Goal: Answer question/provide support: Share knowledge or assist other users

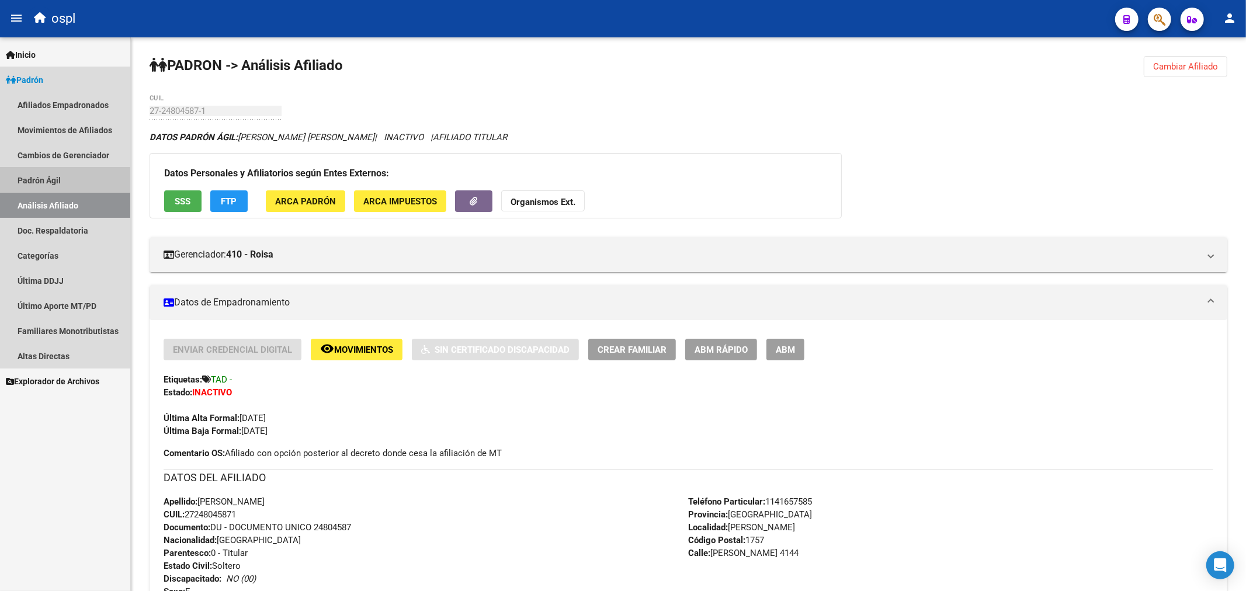
click at [55, 186] on link "Padrón Ágil" at bounding box center [65, 180] width 130 height 25
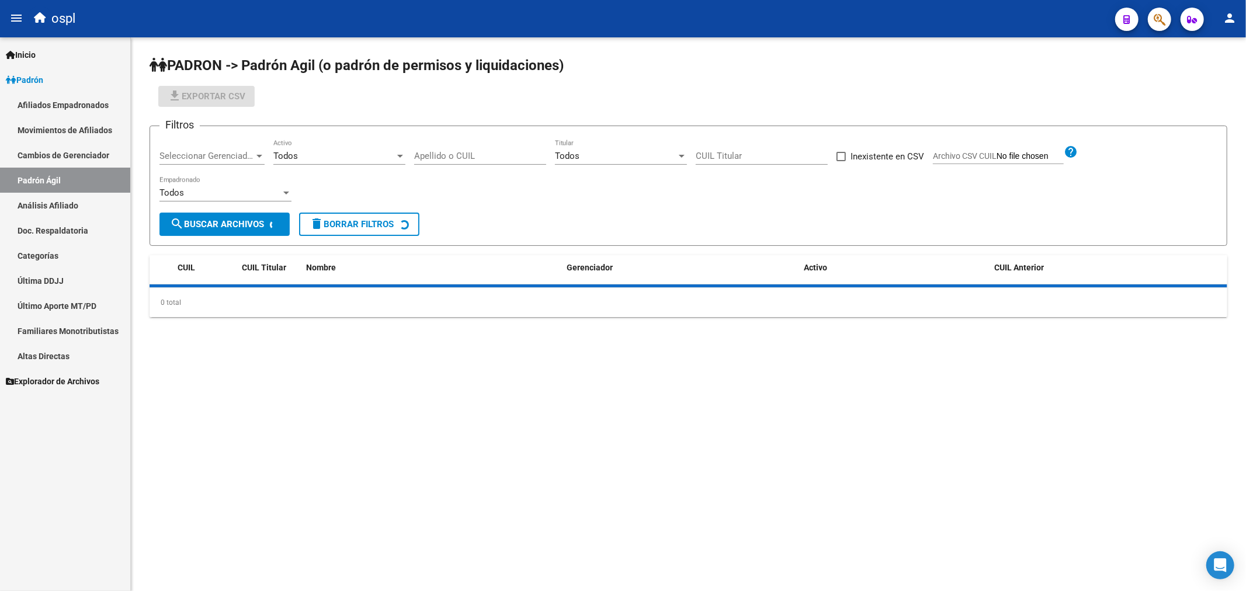
click at [55, 200] on link "Análisis Afiliado" at bounding box center [65, 205] width 130 height 25
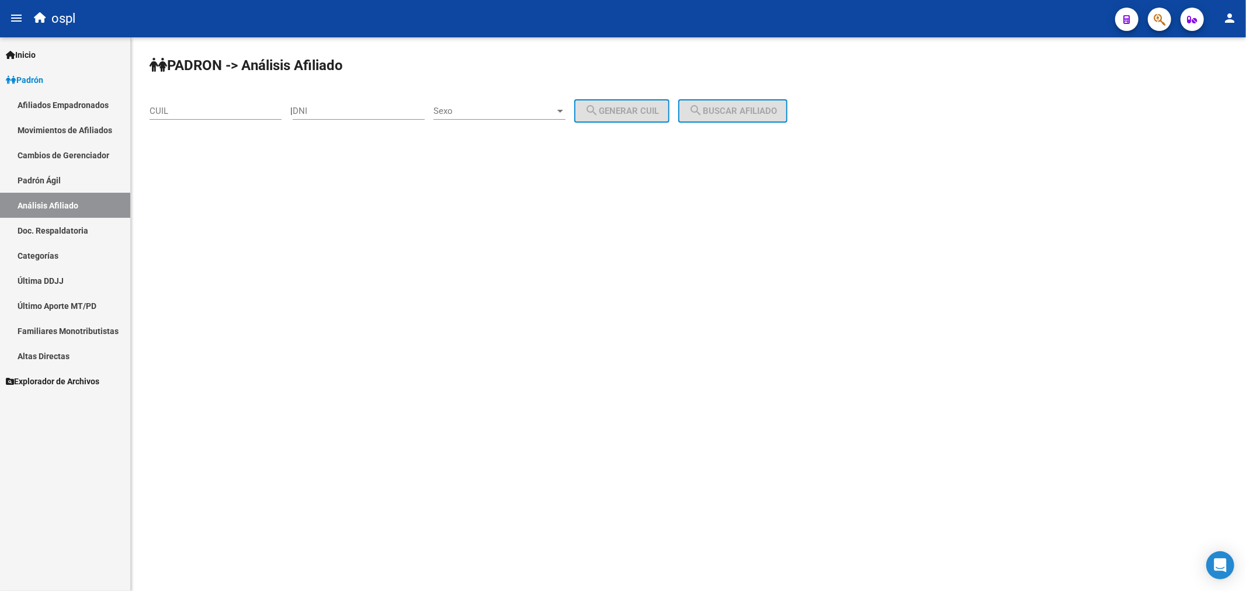
click at [196, 103] on div "CUIL" at bounding box center [216, 107] width 132 height 25
type input "27-96253862-8"
click at [750, 107] on span "search Buscar afiliado" at bounding box center [733, 111] width 88 height 11
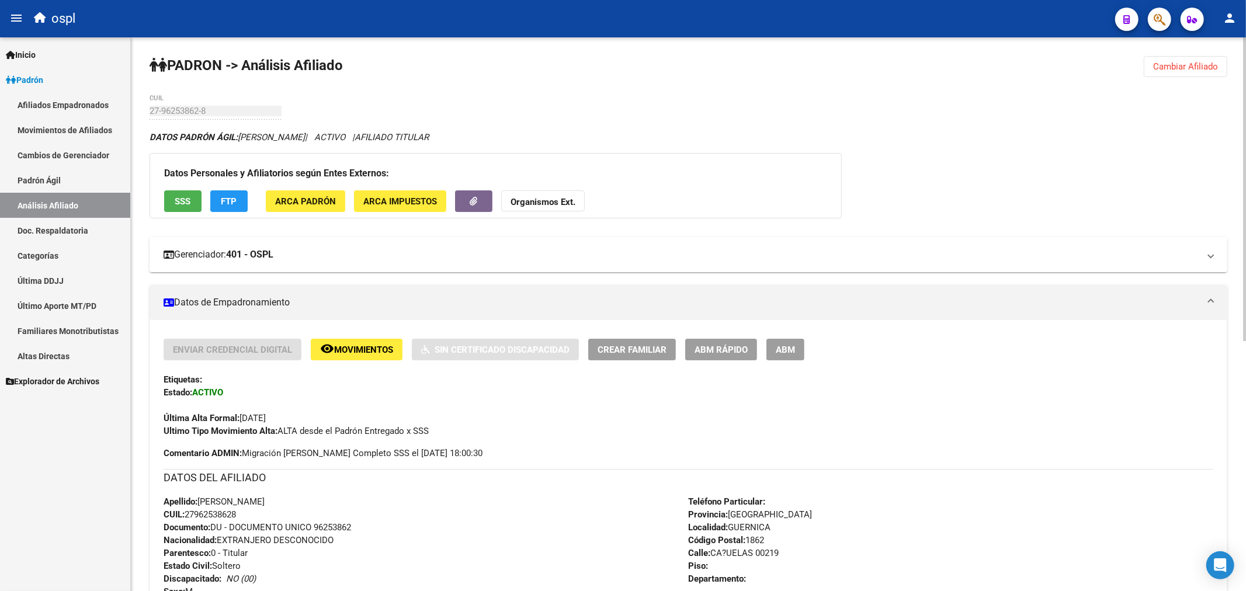
scroll to position [324, 0]
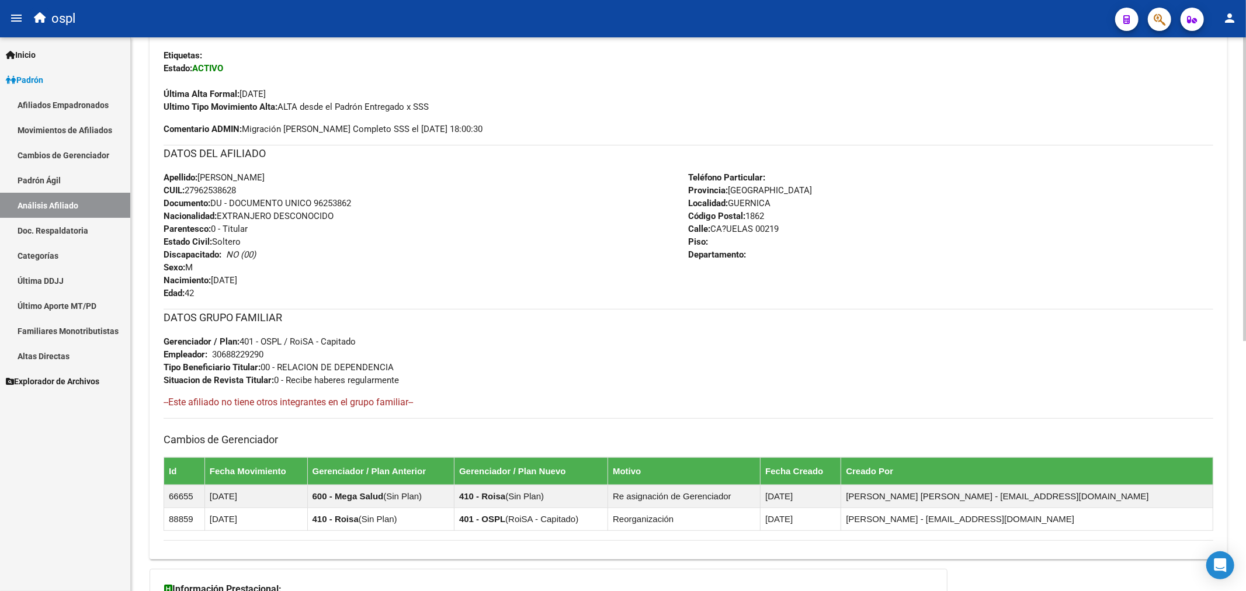
click at [221, 193] on span "CUIL: 27962538628" at bounding box center [200, 190] width 72 height 11
copy span "27962538628"
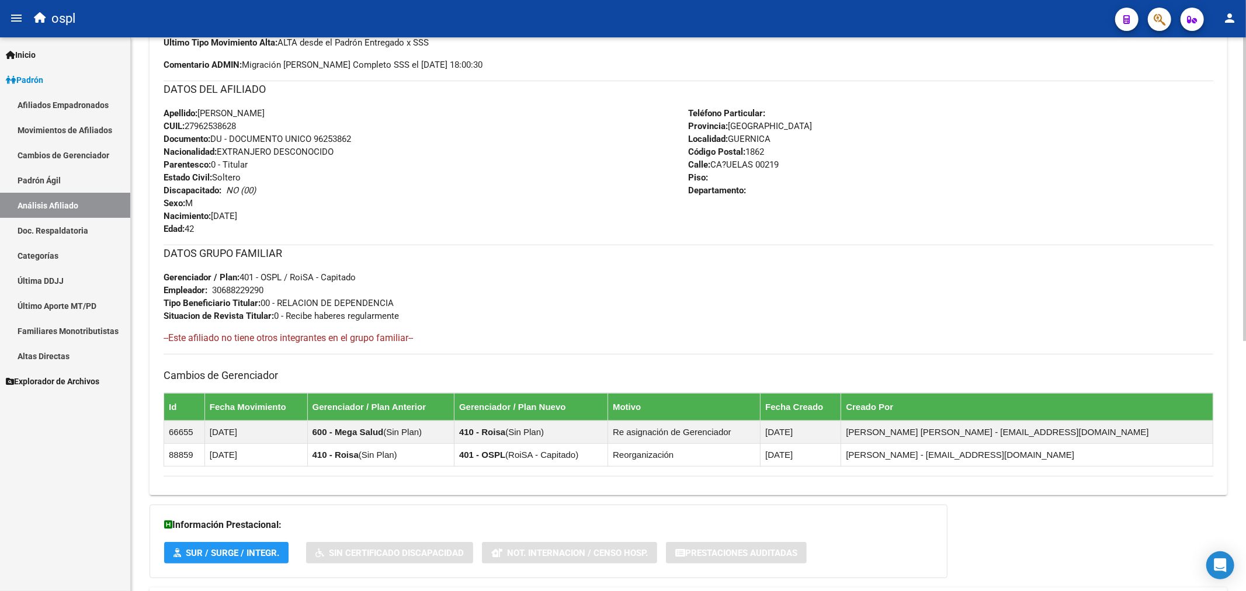
scroll to position [455, 0]
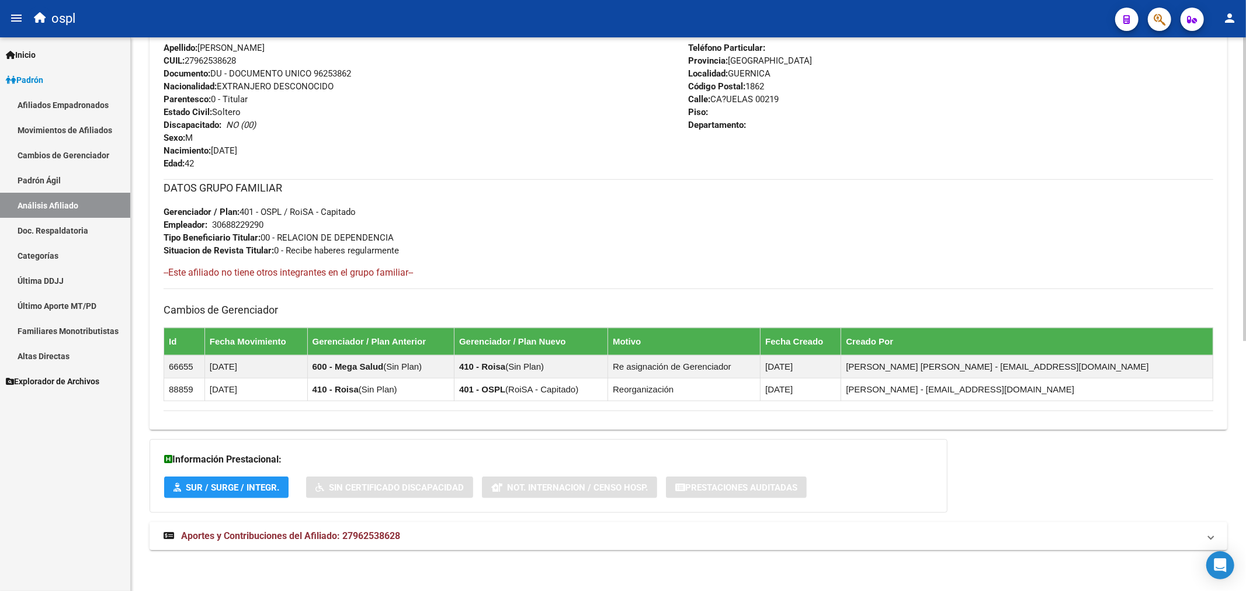
click at [342, 542] on strong "Aportes y Contribuciones del Afiliado: 27962538628" at bounding box center [282, 536] width 237 height 13
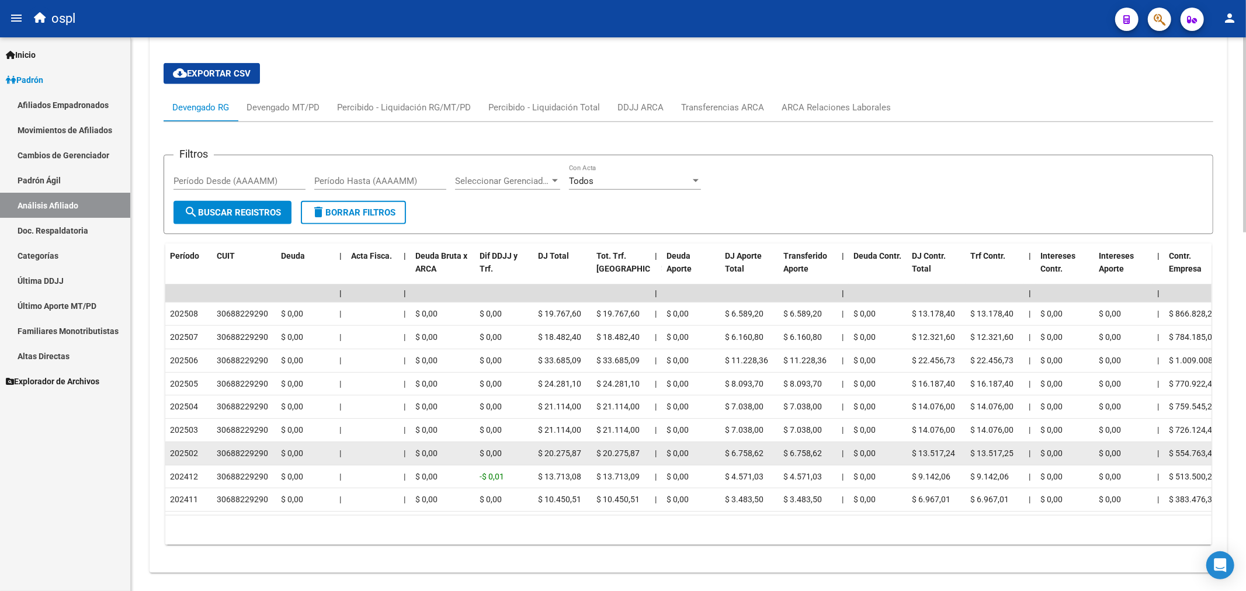
scroll to position [1017, 0]
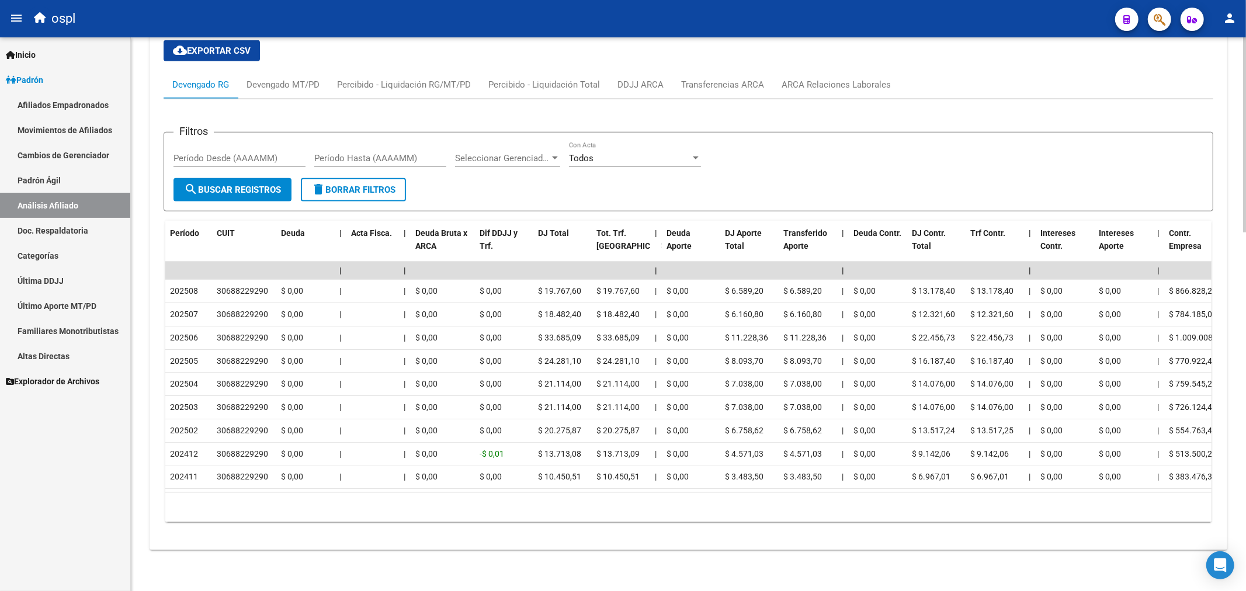
drag, startPoint x: 428, startPoint y: 480, endPoint x: 401, endPoint y: 481, distance: 27.5
click at [401, 481] on datatable-body "| | | | | | | | | | | | | 202508 30688229290 $ 0,00 | | $ 0,00 $ 0,00 $ 19.767,…" at bounding box center [688, 377] width 1046 height 231
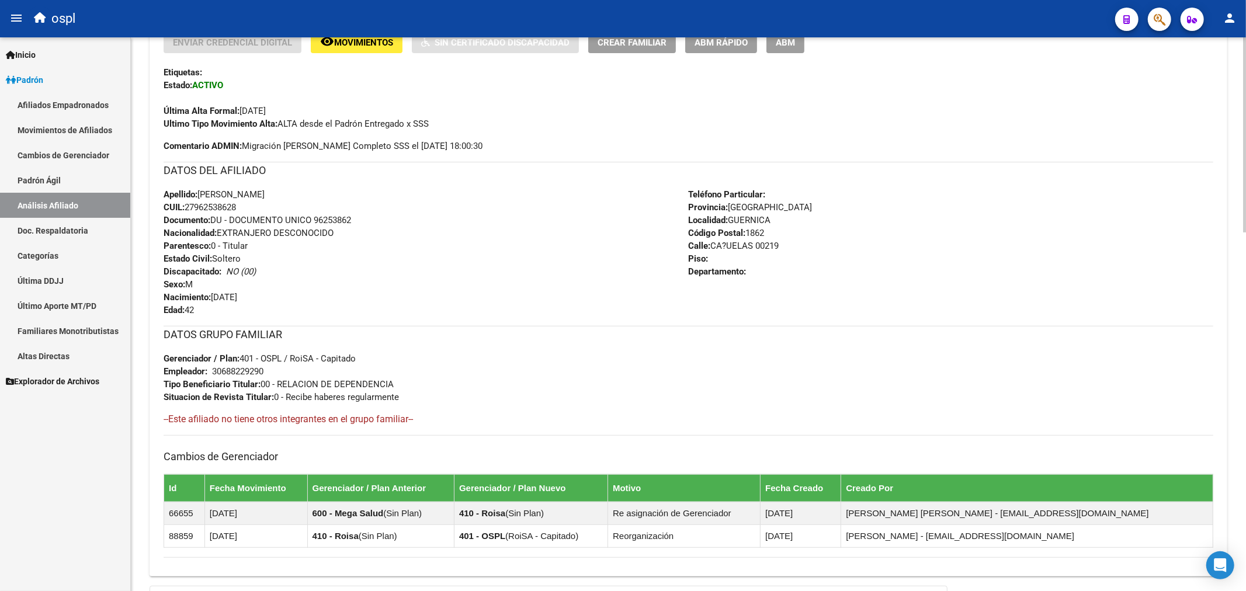
scroll to position [324, 0]
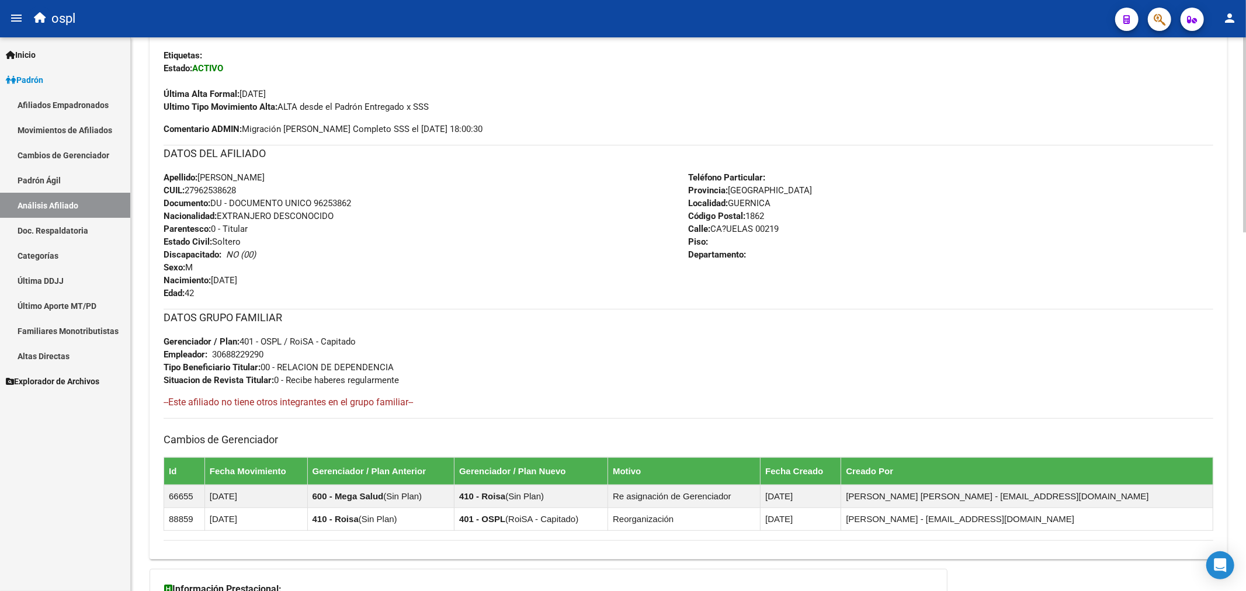
click at [212, 179] on span "Apellido: [PERSON_NAME]" at bounding box center [214, 177] width 101 height 11
click at [212, 185] on span "CUIL: 27962538628" at bounding box center [200, 190] width 72 height 11
copy span "27962538628"
click at [459, 303] on div "Enviar Credencial Digital remove_red_eye Movimientos Sin Certificado Discapacid…" at bounding box center [689, 278] width 1050 height 526
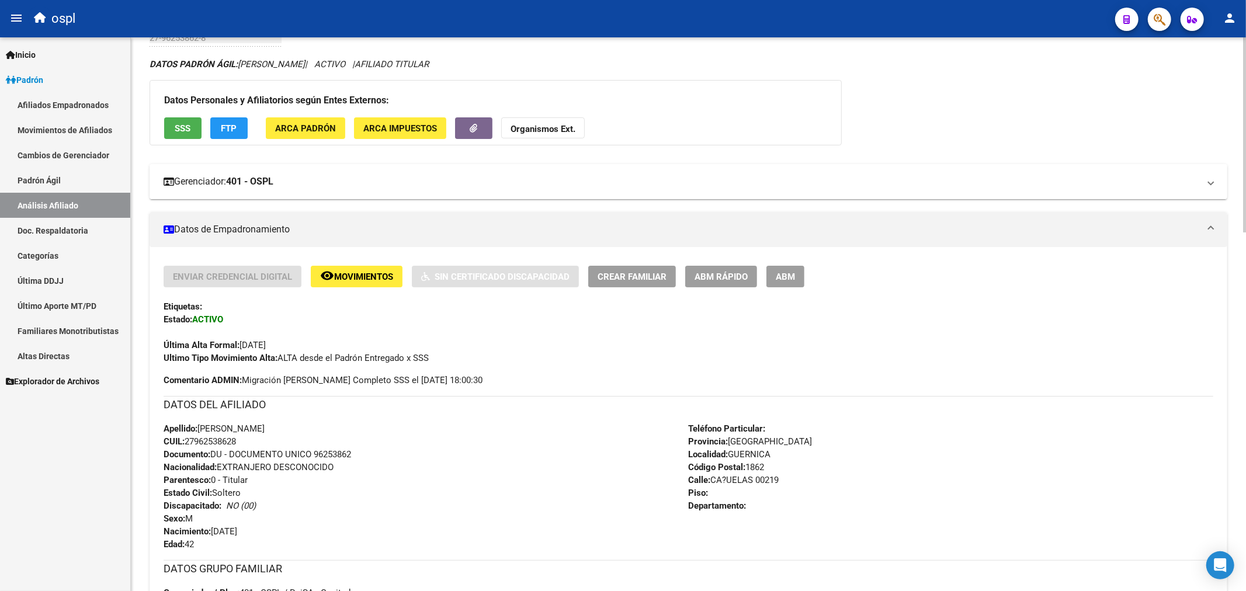
scroll to position [65, 0]
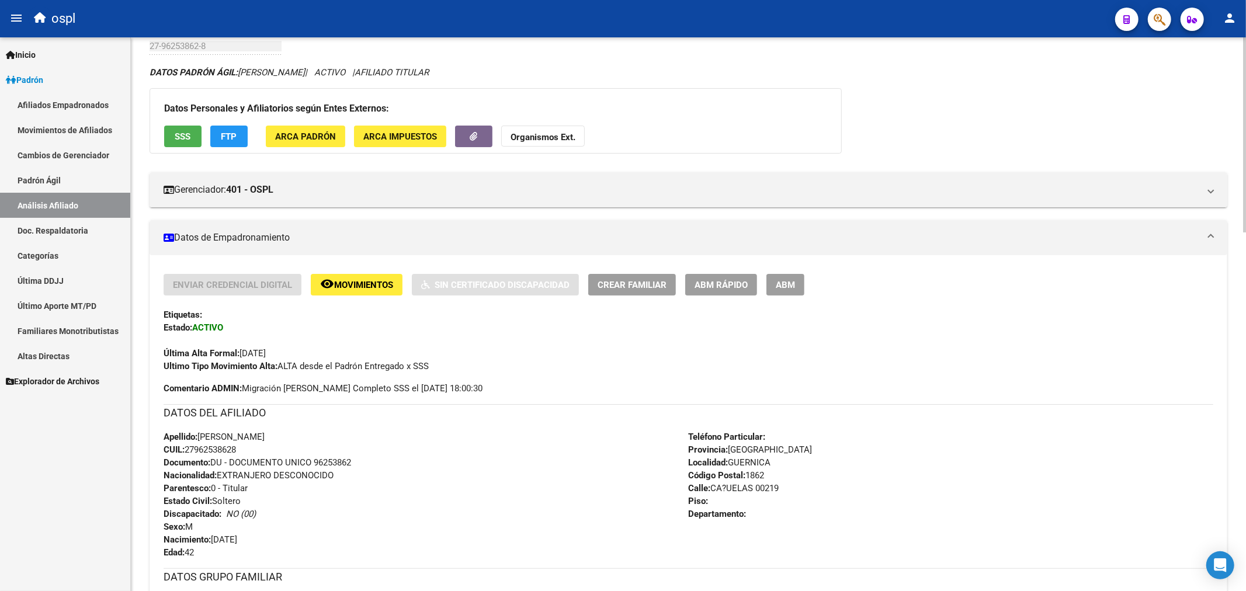
click at [179, 141] on span "SSS" at bounding box center [183, 136] width 16 height 11
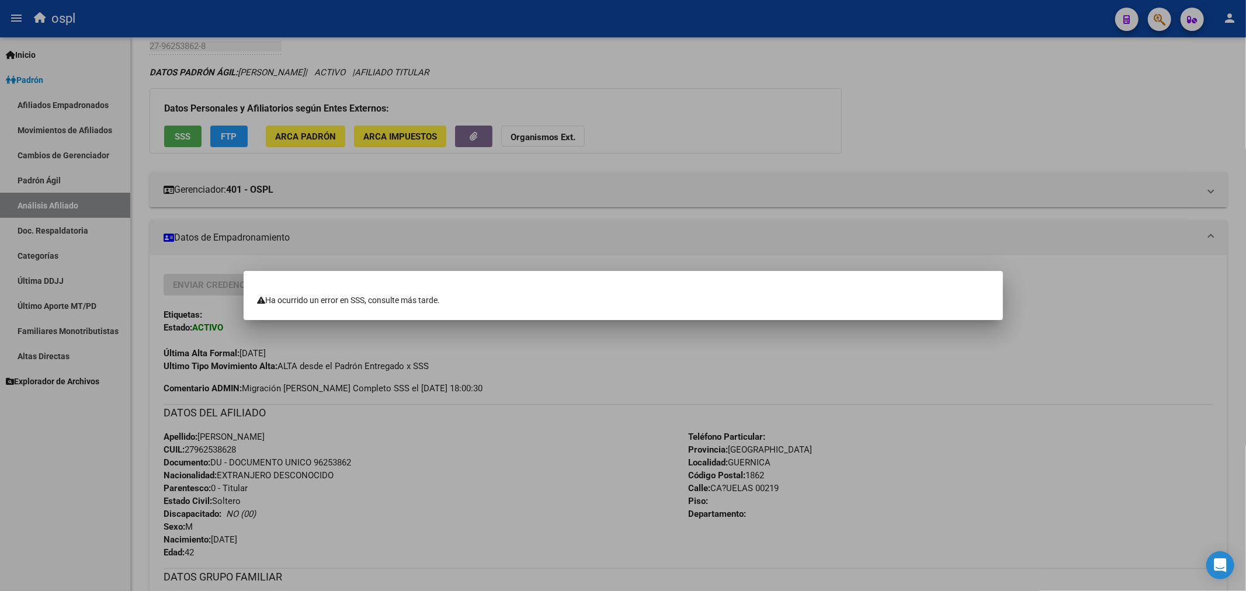
click at [735, 98] on div at bounding box center [623, 295] width 1246 height 591
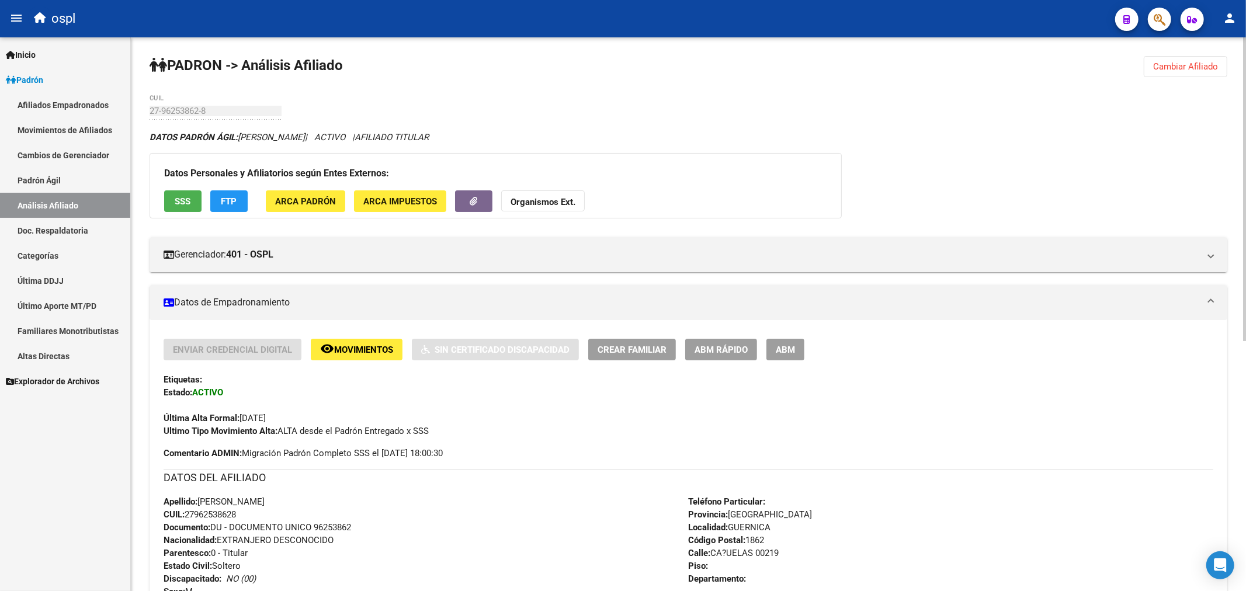
click at [190, 196] on span "SSS" at bounding box center [183, 201] width 16 height 11
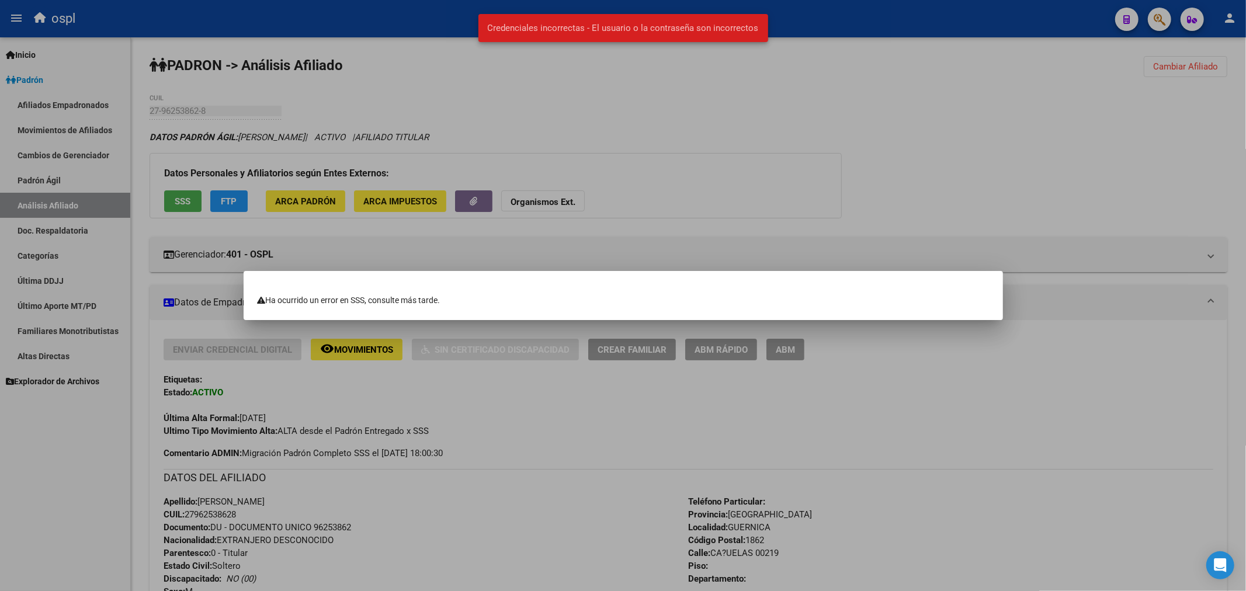
click at [627, 109] on div at bounding box center [623, 295] width 1246 height 591
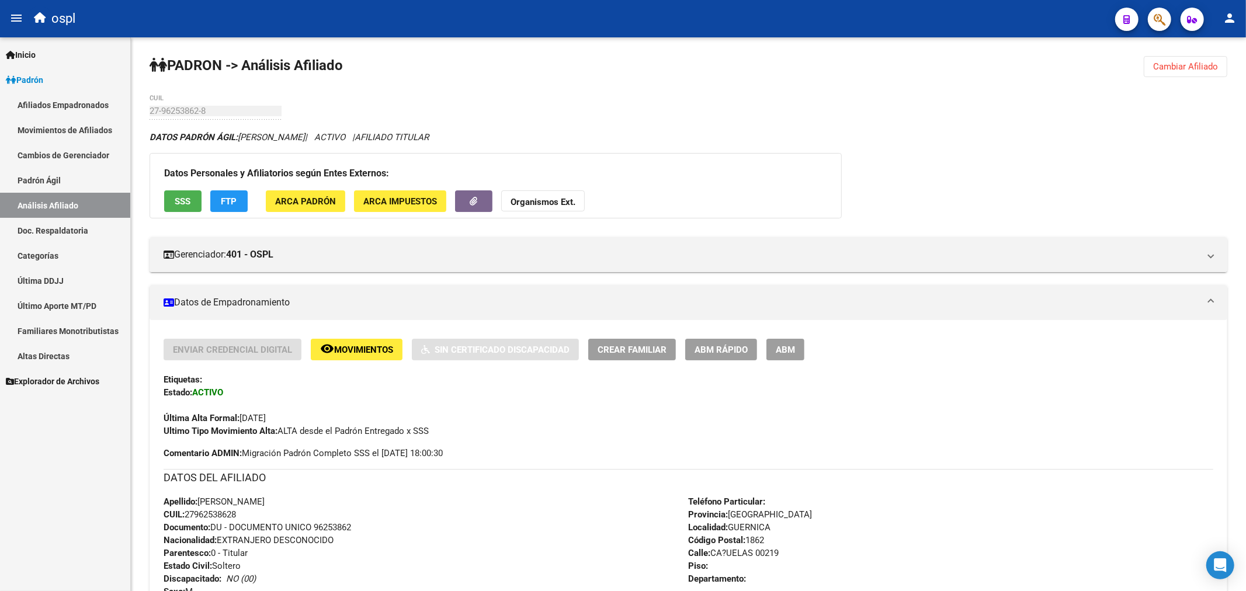
click at [60, 81] on link "Padrón" at bounding box center [65, 79] width 130 height 25
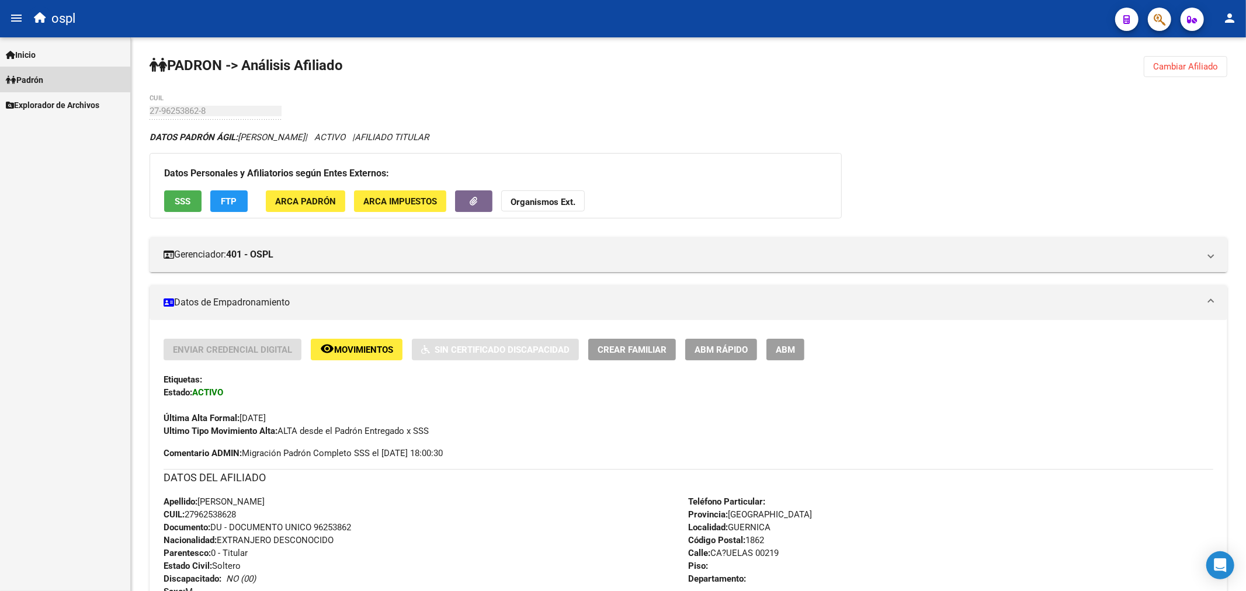
click at [60, 81] on link "Padrón" at bounding box center [65, 79] width 130 height 25
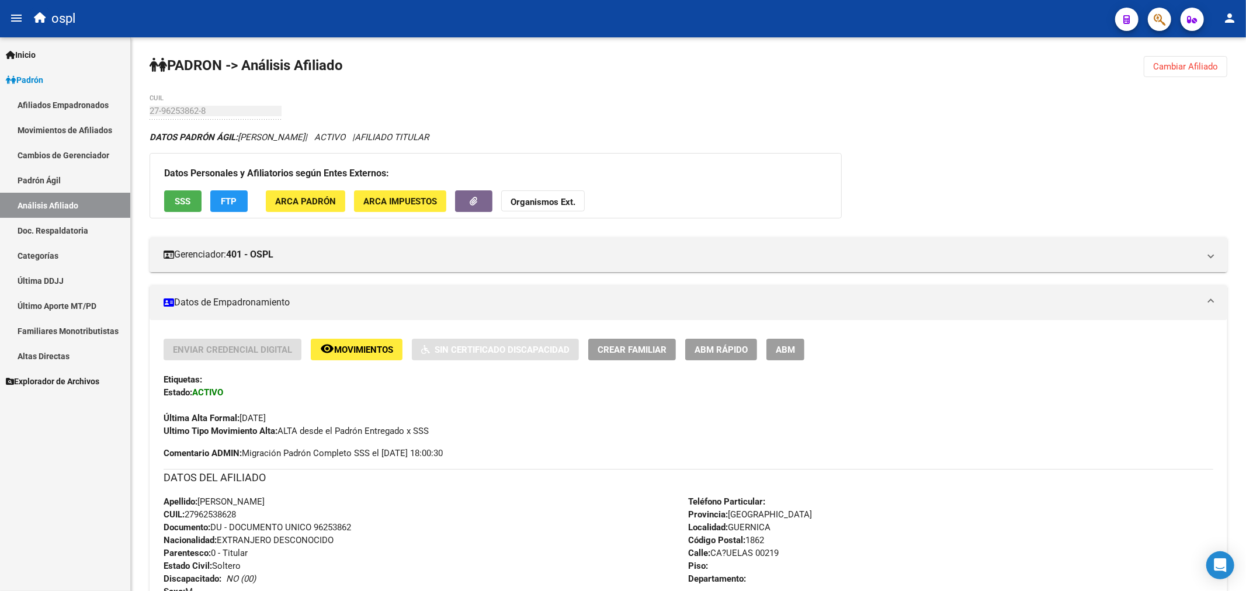
click at [53, 207] on link "Análisis Afiliado" at bounding box center [65, 205] width 130 height 25
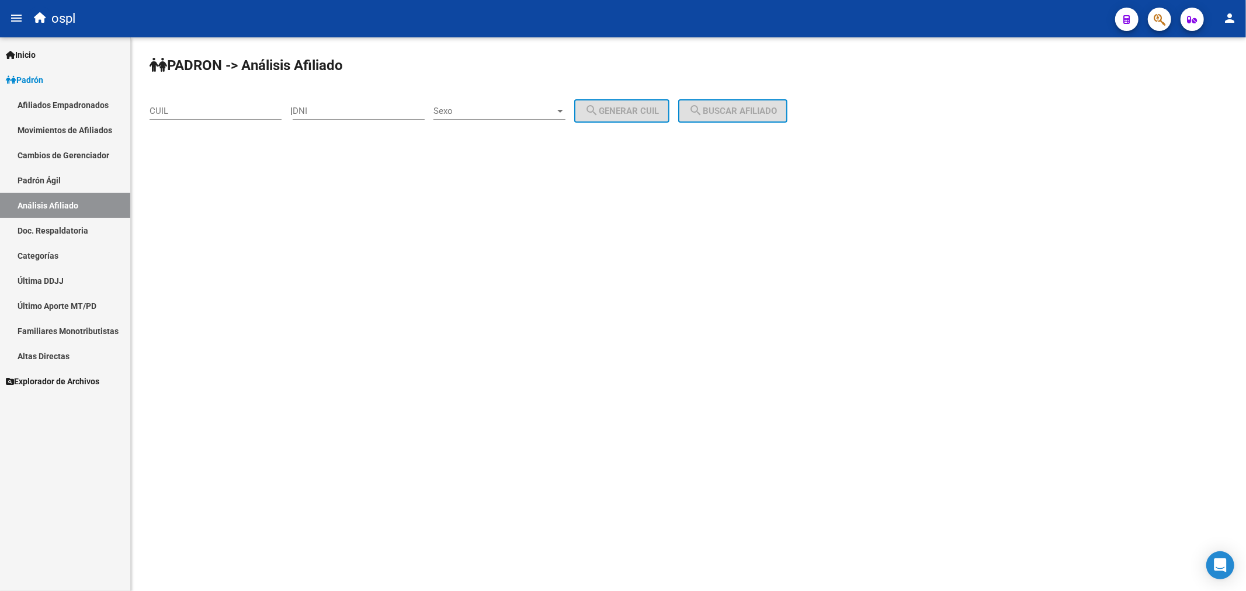
click at [54, 113] on link "Afiliados Empadronados" at bounding box center [65, 104] width 130 height 25
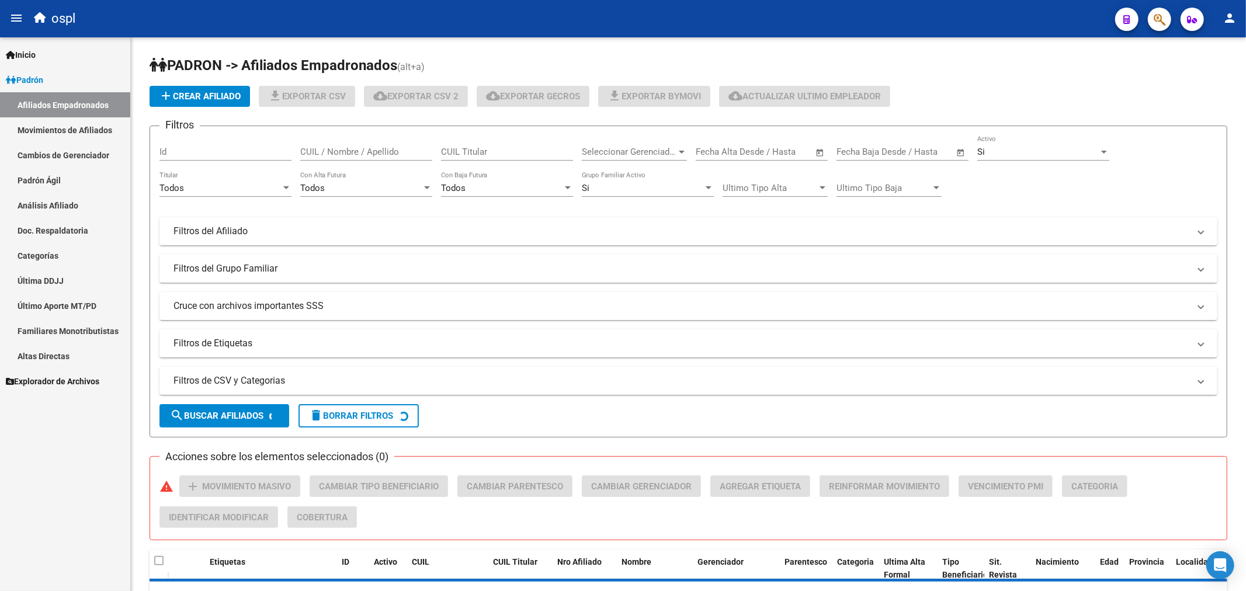
click at [54, 127] on link "Movimientos de Afiliados" at bounding box center [65, 129] width 130 height 25
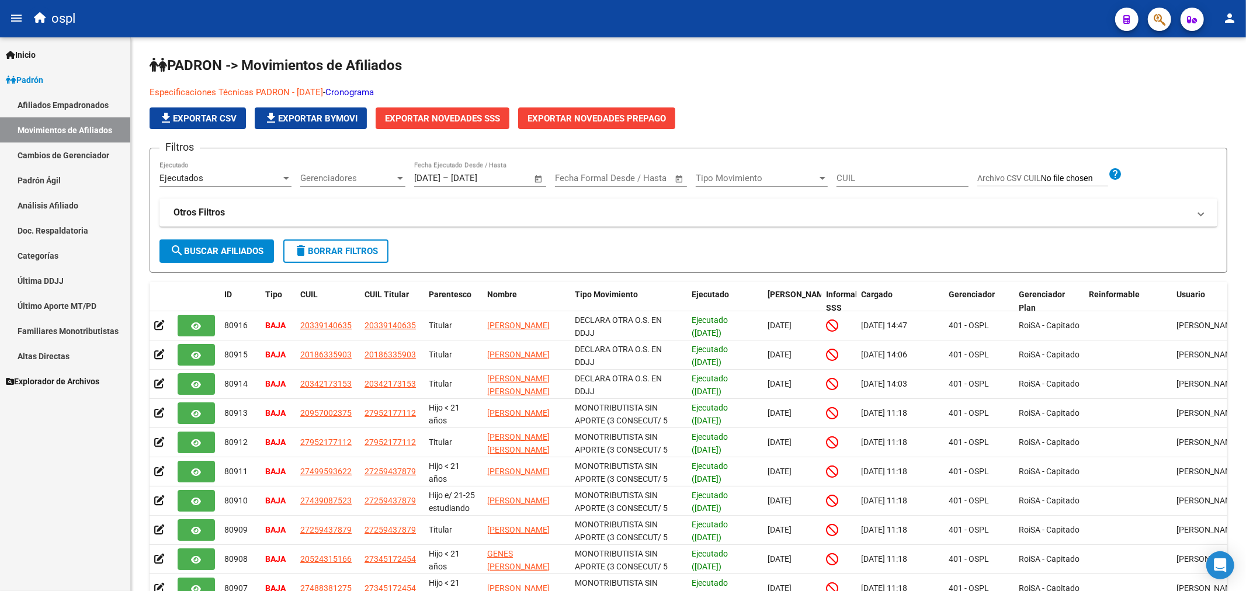
click at [34, 150] on link "Cambios de Gerenciador" at bounding box center [65, 155] width 130 height 25
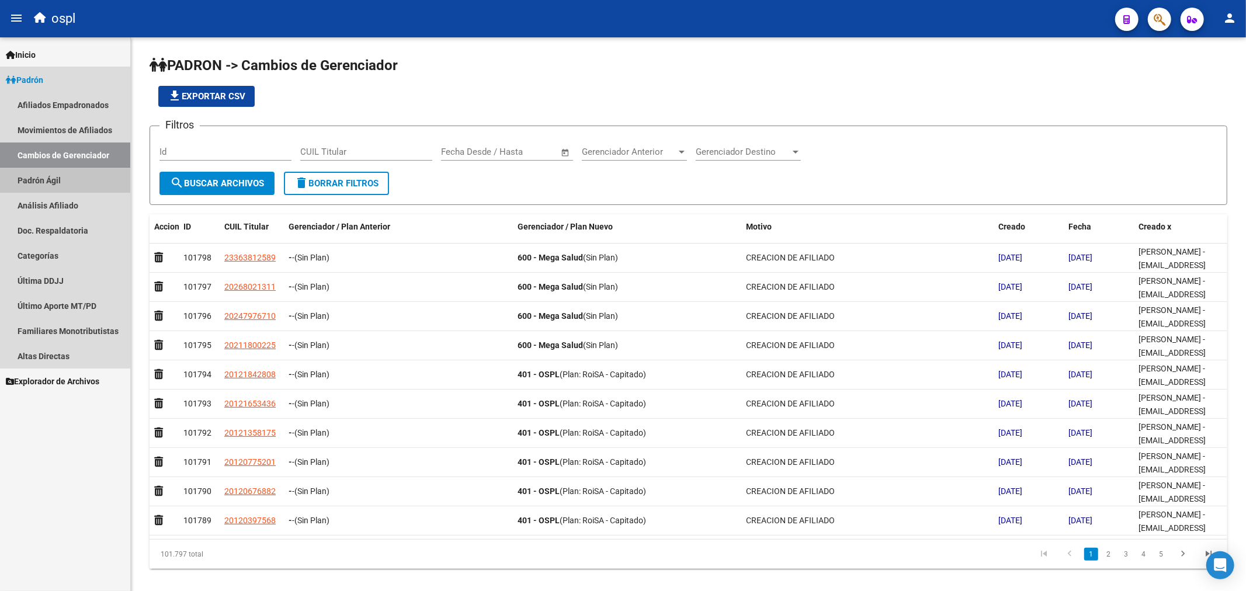
click at [39, 174] on link "Padrón Ágil" at bounding box center [65, 180] width 130 height 25
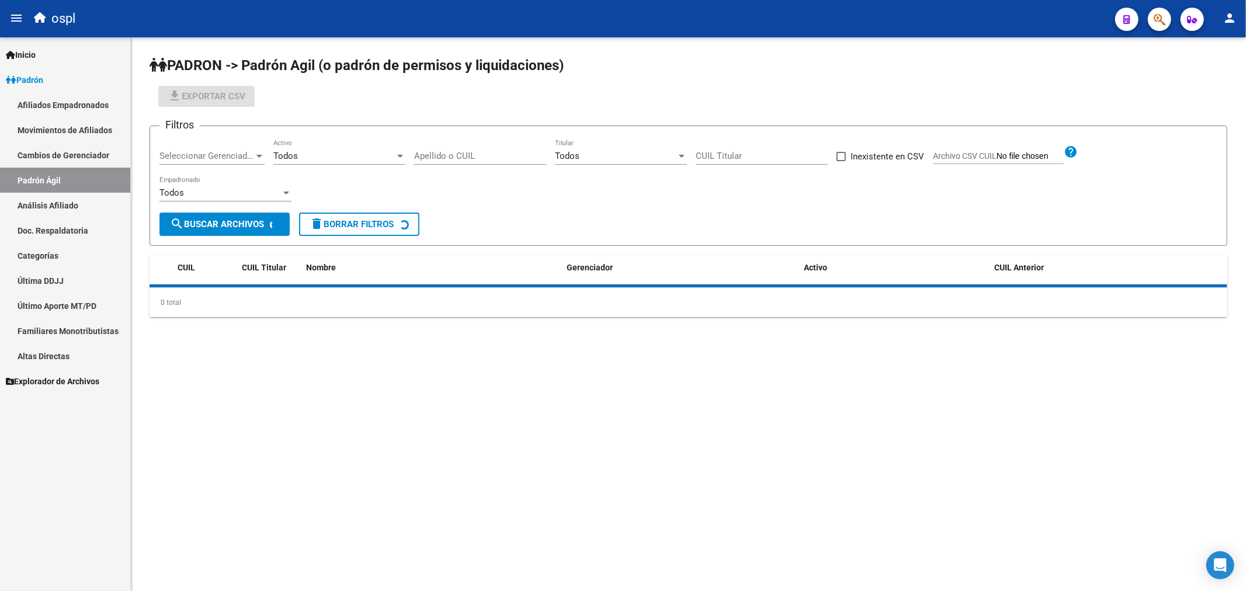
click at [36, 208] on link "Análisis Afiliado" at bounding box center [65, 205] width 130 height 25
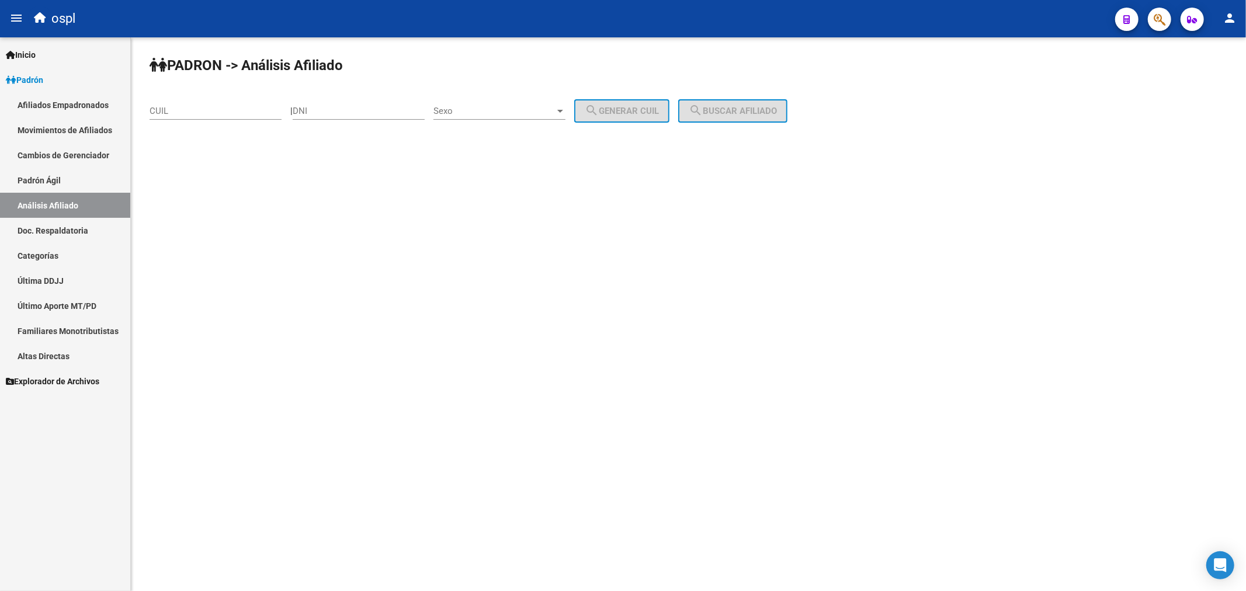
click at [240, 113] on input "CUIL" at bounding box center [216, 111] width 132 height 11
paste input "27-94340637-0"
type input "27-94340637-0"
click at [744, 114] on span "search Buscar afiliado" at bounding box center [733, 111] width 88 height 11
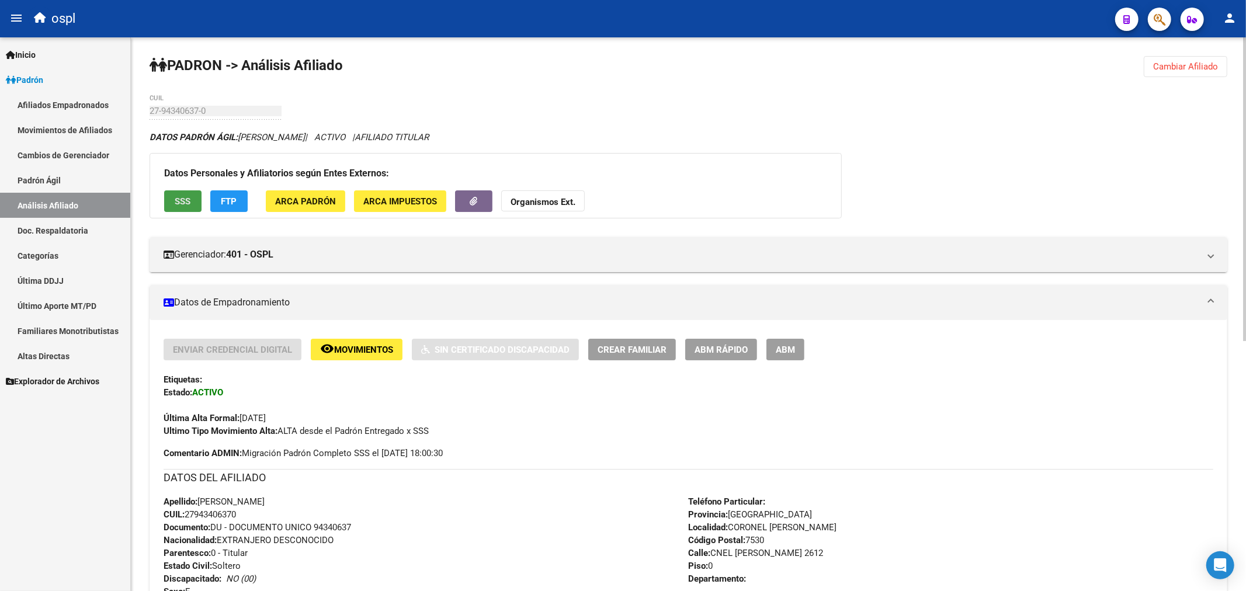
click at [194, 191] on button "SSS" at bounding box center [182, 201] width 37 height 22
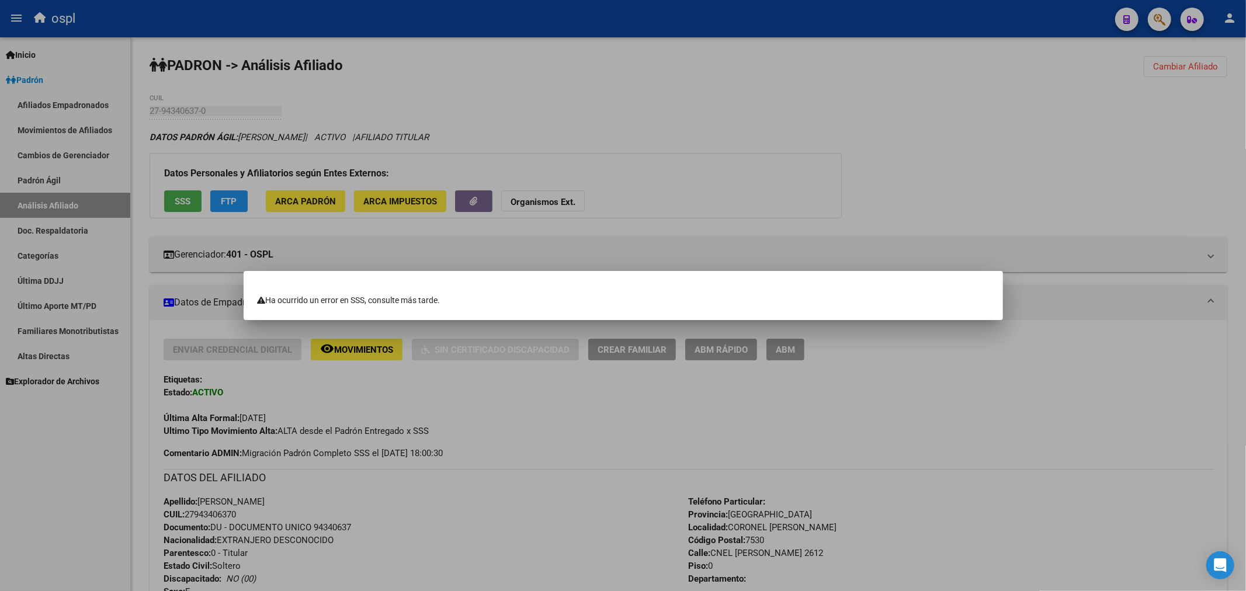
click at [681, 138] on div at bounding box center [623, 295] width 1246 height 591
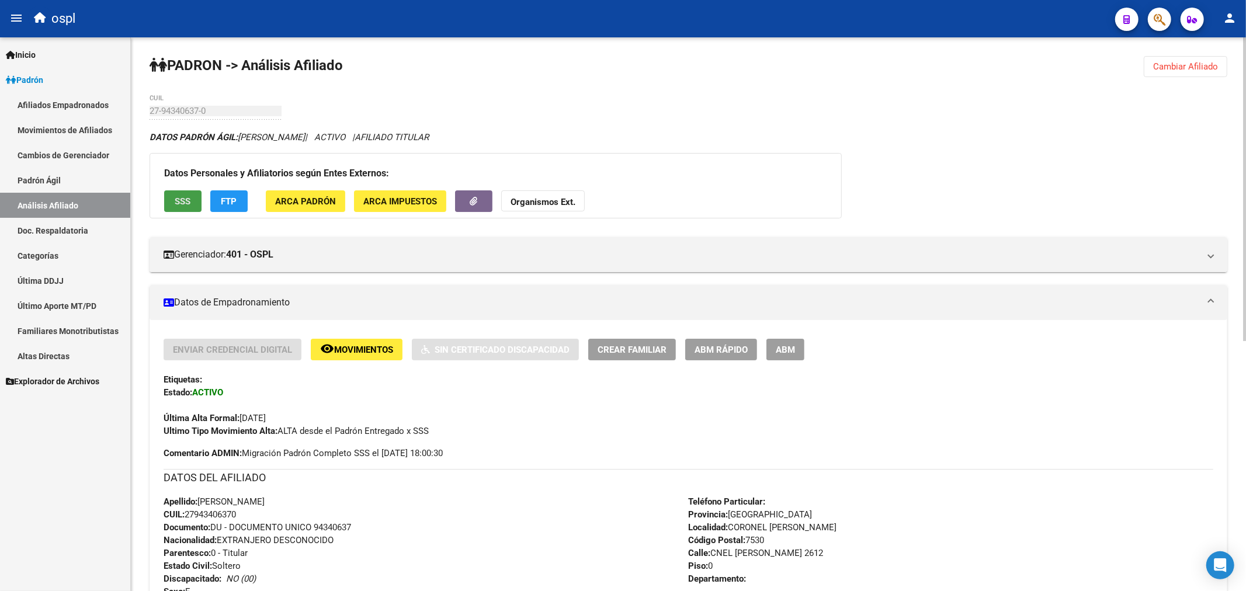
click at [171, 200] on button "SSS" at bounding box center [182, 201] width 37 height 22
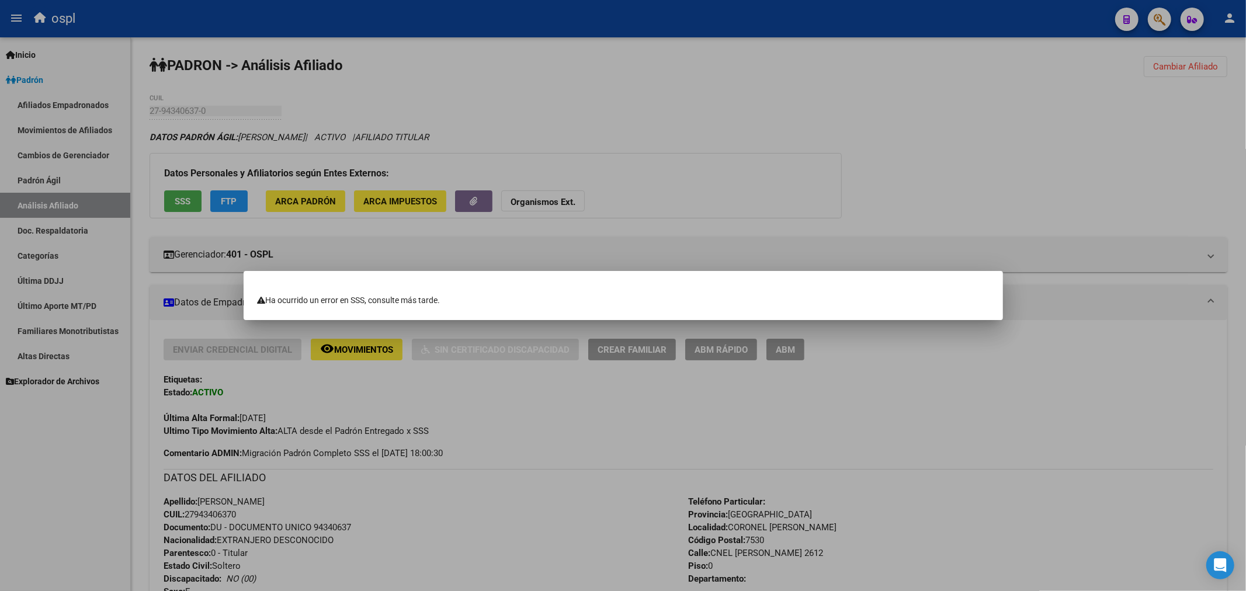
click at [927, 466] on div at bounding box center [623, 295] width 1246 height 591
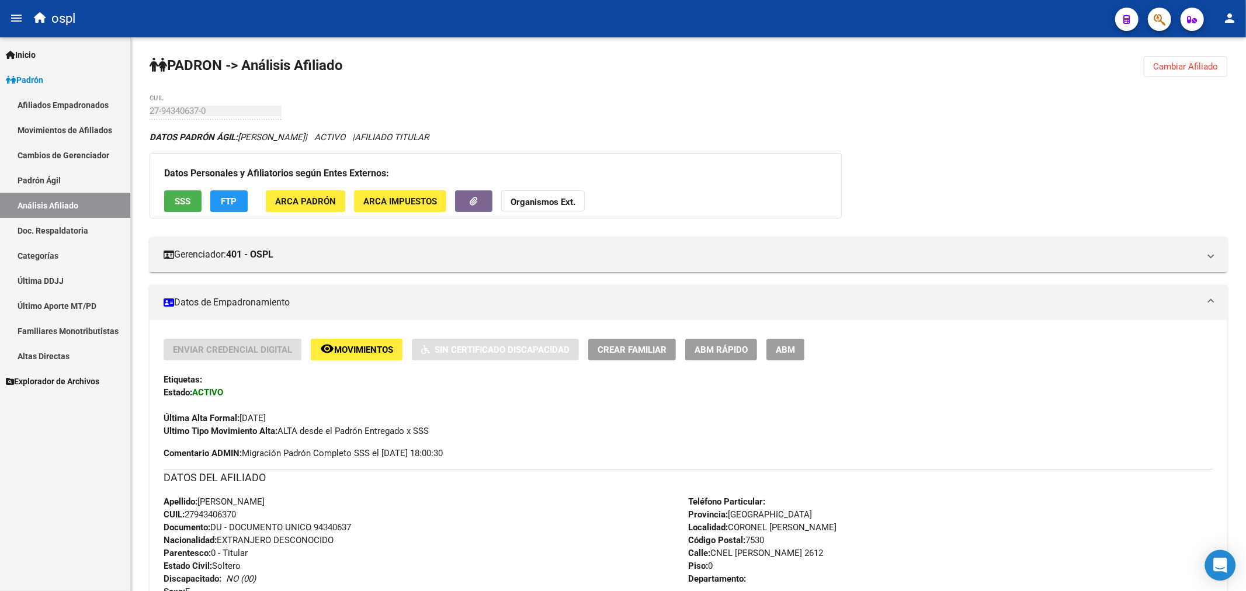
click at [1227, 568] on icon "Open Intercom Messenger" at bounding box center [1220, 565] width 15 height 15
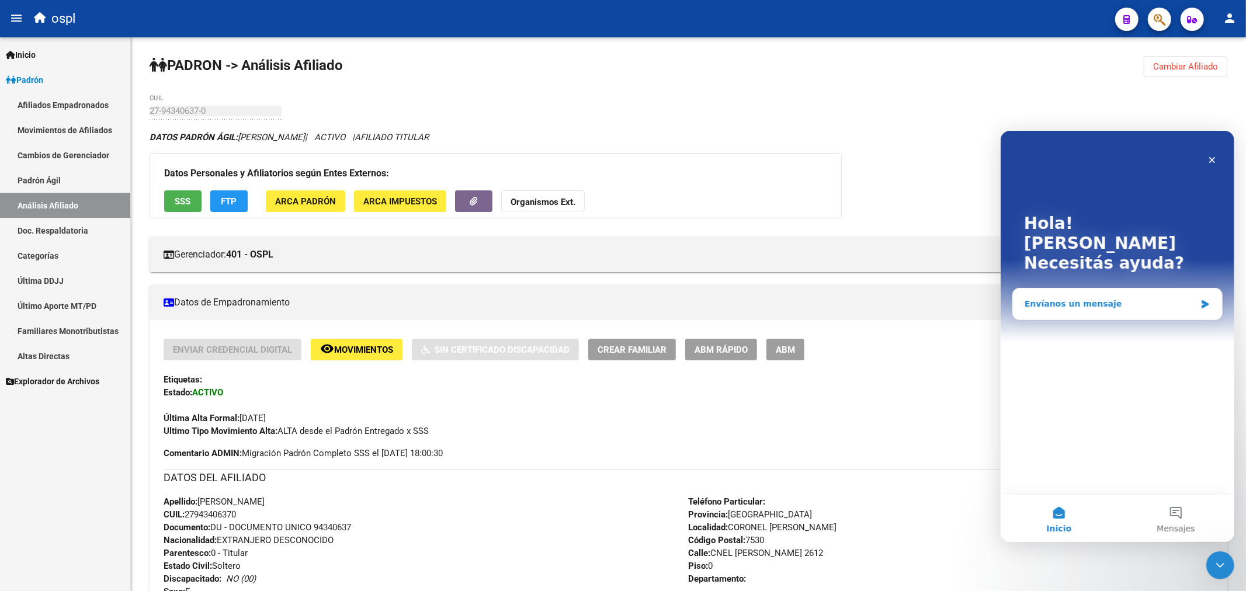
click at [1096, 292] on div "Envíanos un mensaje" at bounding box center [1116, 303] width 209 height 31
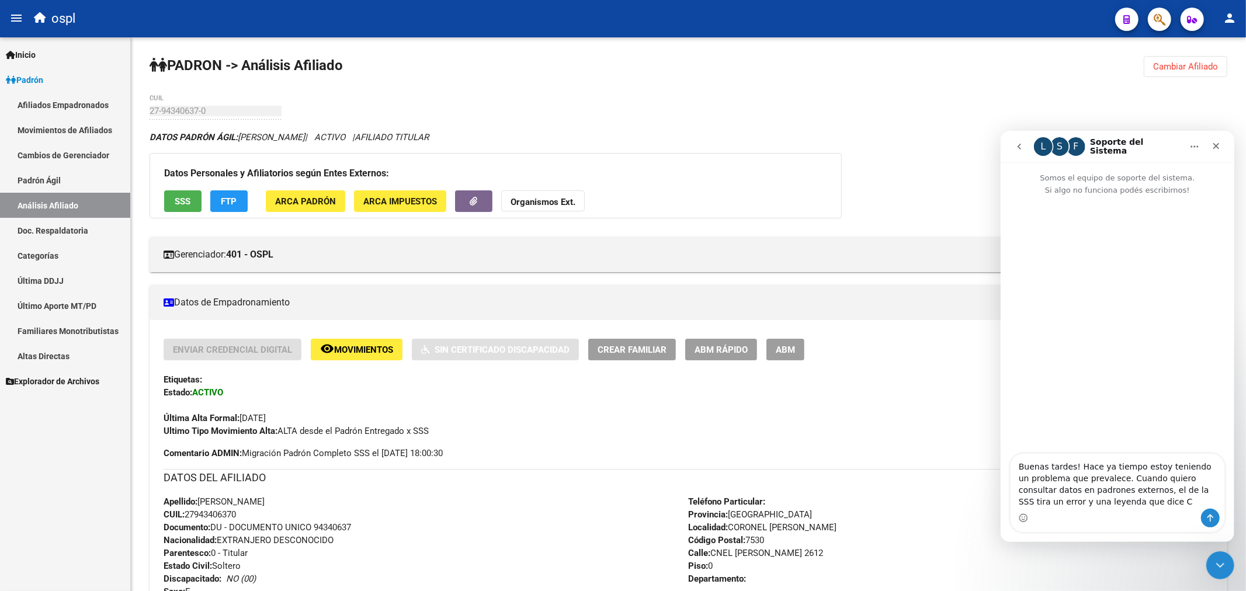
type textarea "Buenas tardes! Hace ya tiempo estoy teniendo un problema que prevalece. Cuando …"
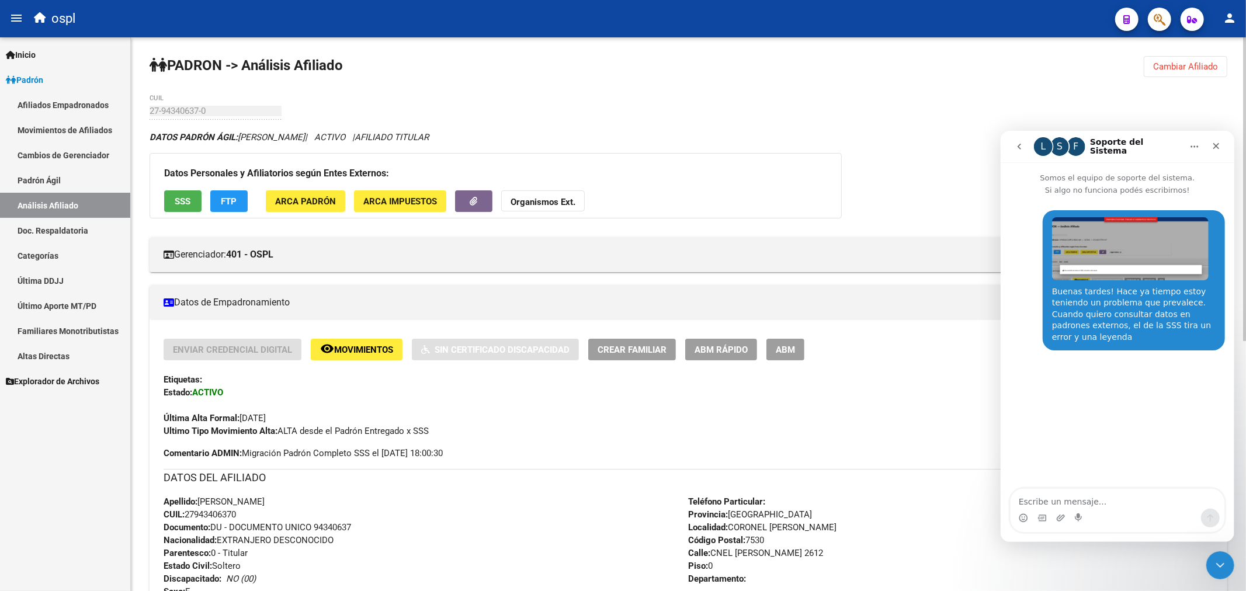
click at [702, 136] on div "DATOS PADRÓN ÁGIL: APARICIO GARECA ROSALINA | ACTIVO | AFILIADO TITULAR" at bounding box center [689, 137] width 1078 height 13
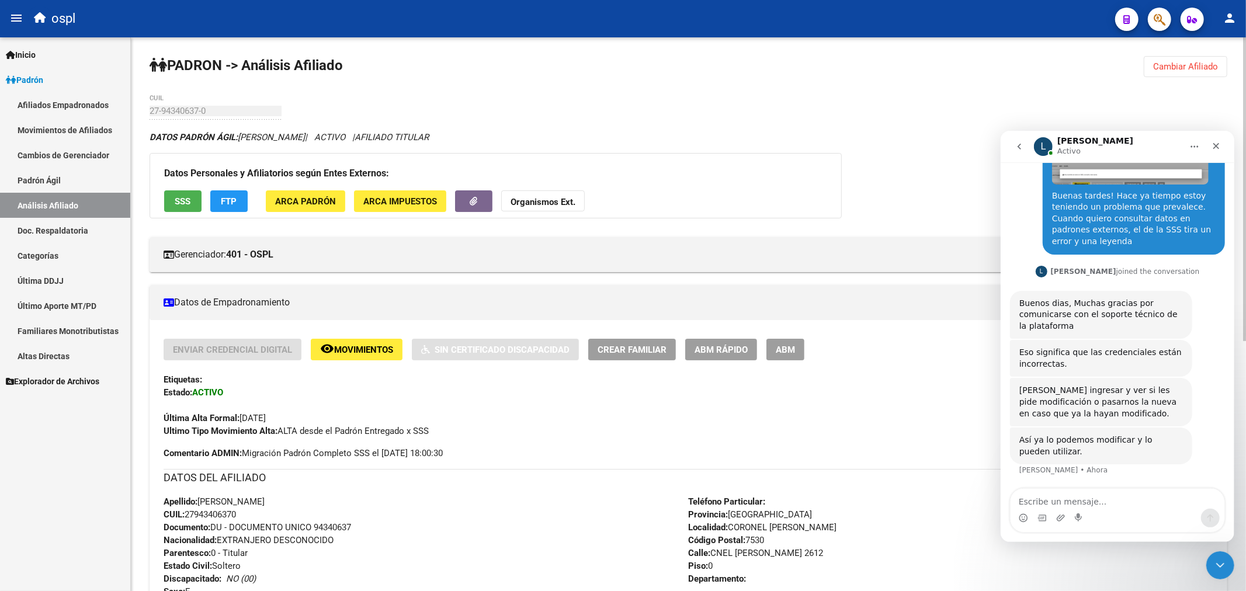
scroll to position [96, 0]
click at [1142, 512] on div "Intercom Messenger" at bounding box center [1117, 517] width 214 height 19
click at [1139, 498] on textarea "Escribe un mensaje..." at bounding box center [1117, 498] width 214 height 20
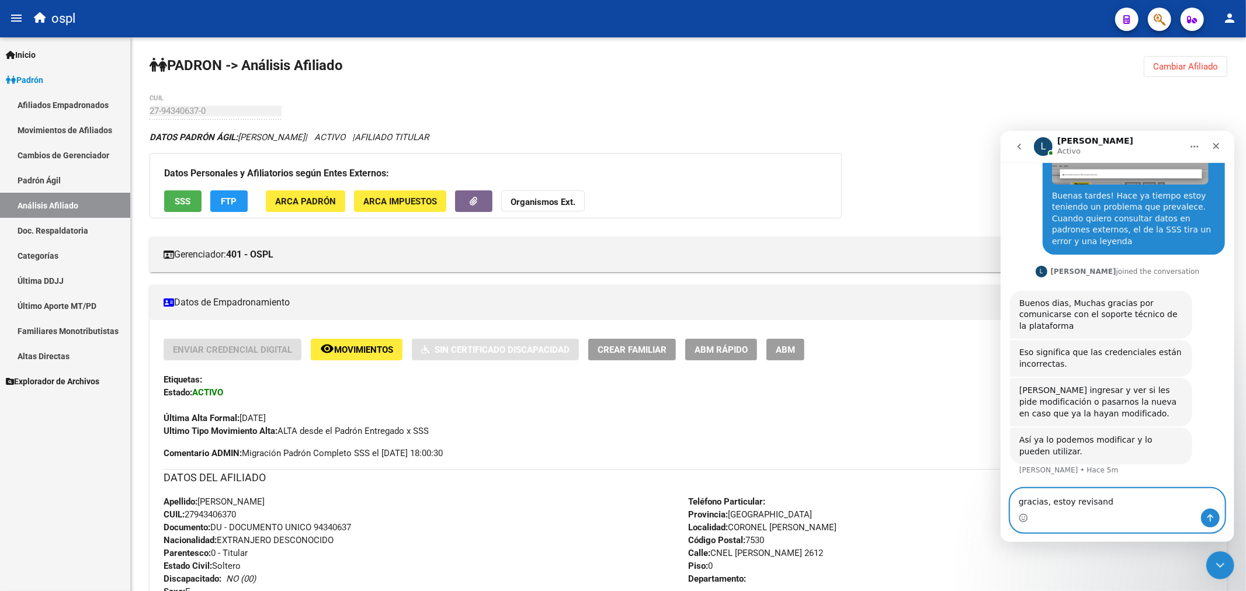
type textarea "gracias, estoy revisando"
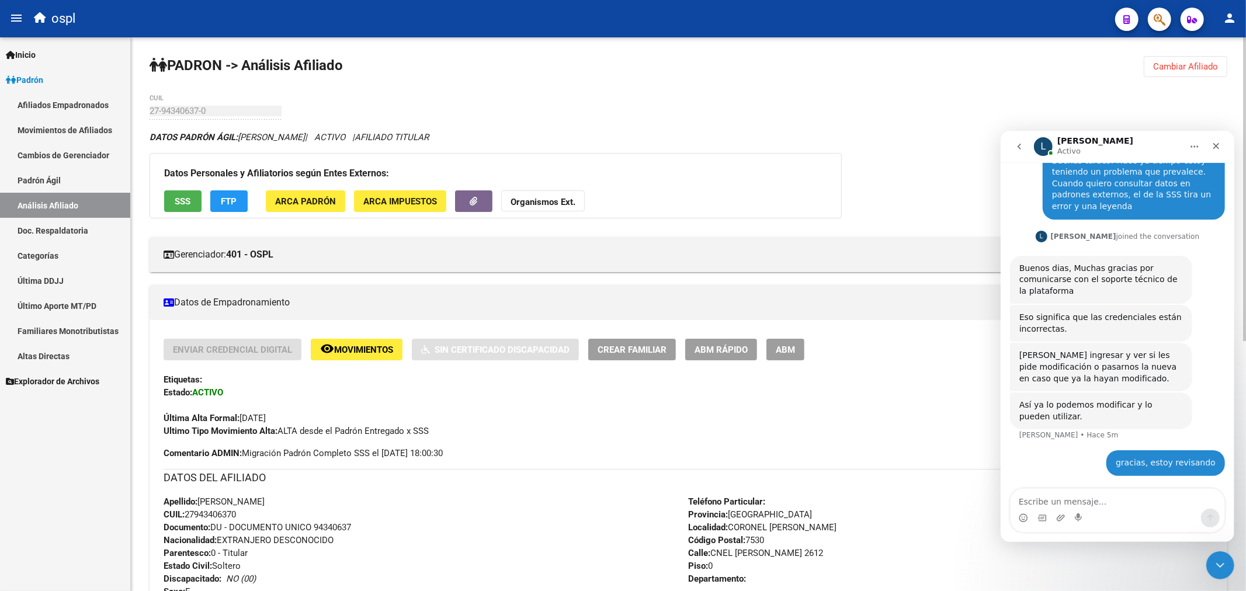
click at [893, 368] on div "Enviar Credencial Digital remove_red_eye Movimientos Sin Certificado Discapacid…" at bounding box center [689, 388] width 1050 height 99
click at [1038, 505] on textarea "Escribe un mensaje..." at bounding box center [1117, 498] width 214 height 20
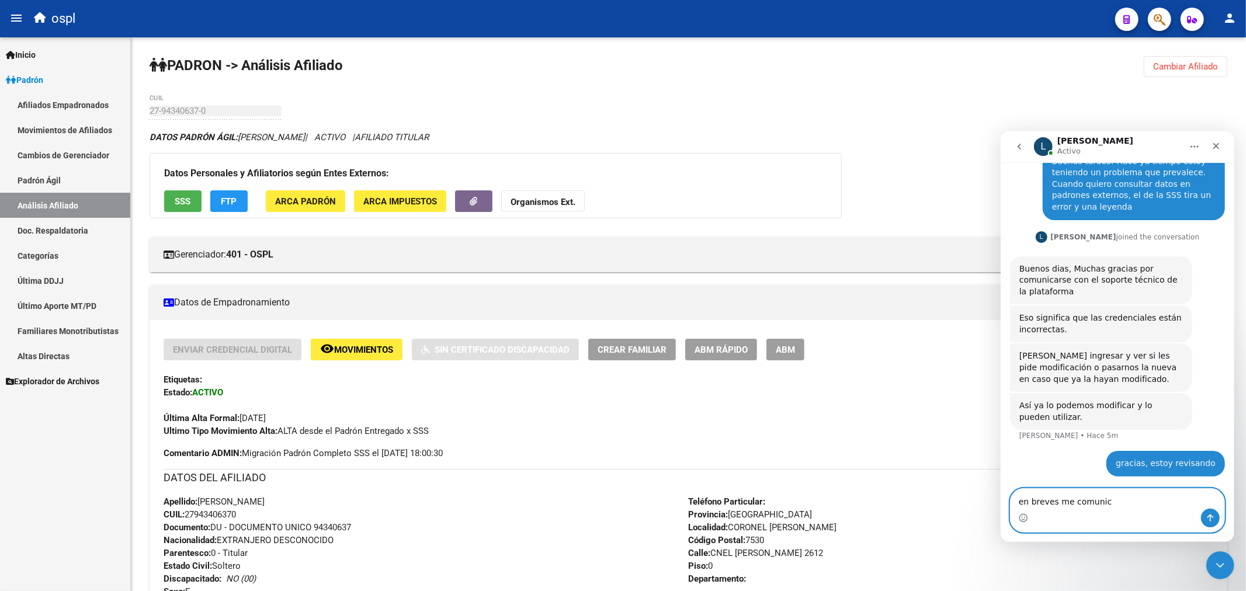
type textarea "en breves me comunico"
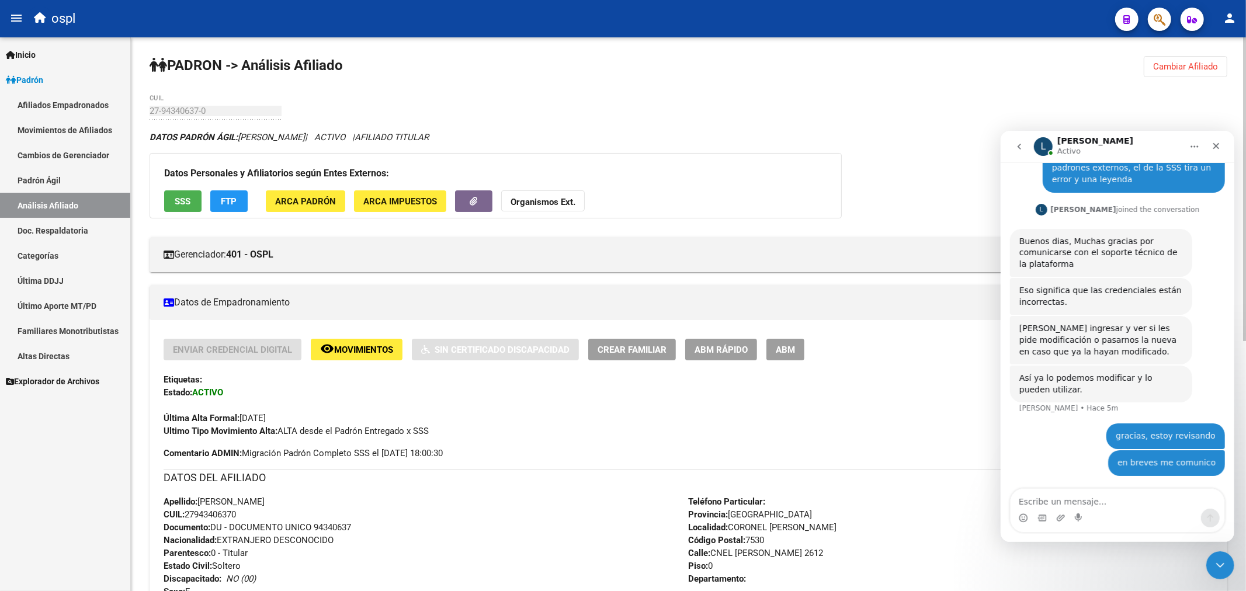
click at [903, 400] on div "Última Alta Formal: 01/12/2024" at bounding box center [689, 412] width 1050 height 26
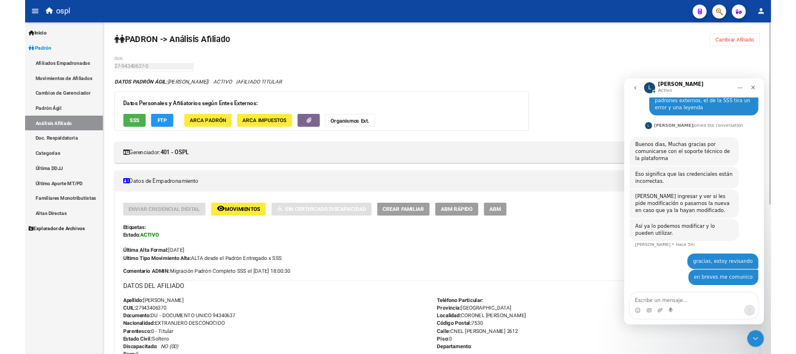
scroll to position [157, 0]
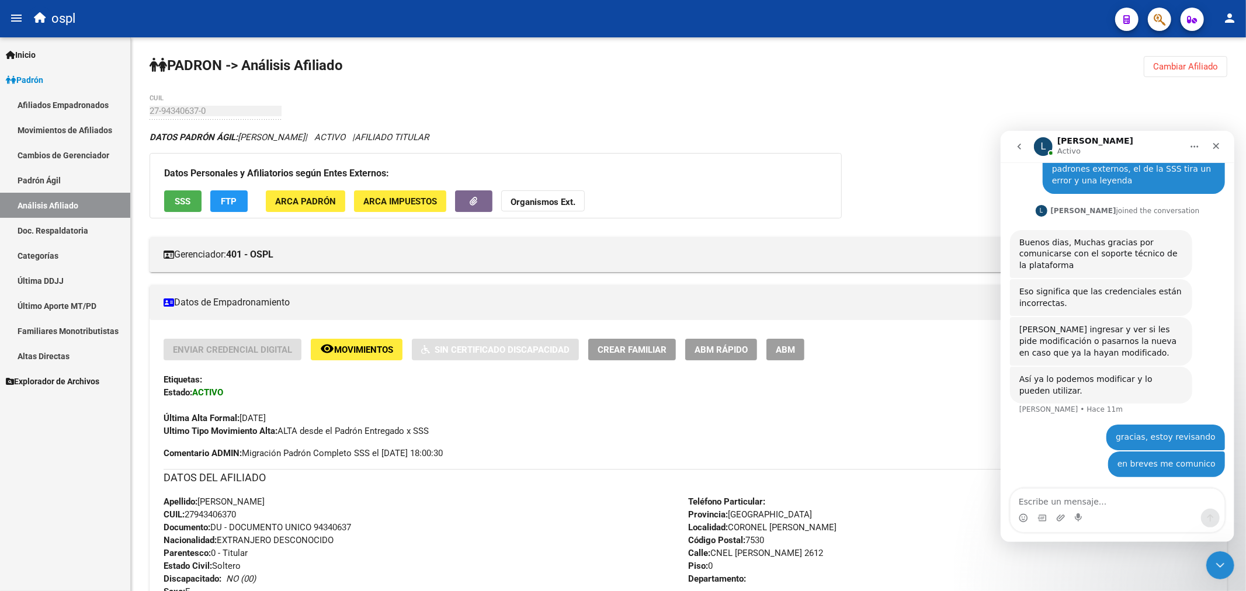
click at [977, 31] on div "ospl" at bounding box center [567, 19] width 1078 height 26
